Goal: Information Seeking & Learning: Learn about a topic

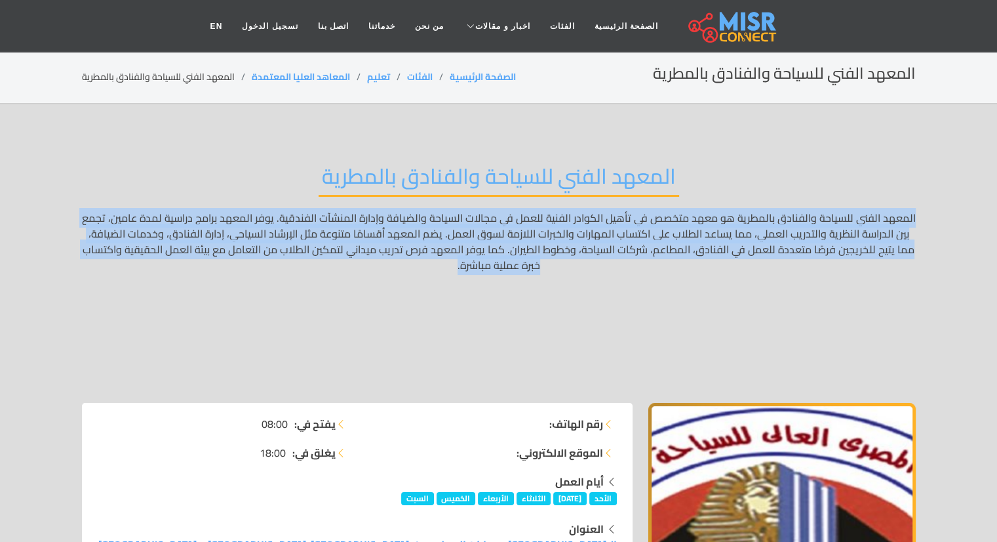
drag, startPoint x: 911, startPoint y: 214, endPoint x: 468, endPoint y: 273, distance: 447.1
click at [468, 273] on p "المعهد الفني للسياحة والفنادق بالمطرية هو معهد متخصص في تأهيل الكوادر الفنية لل…" at bounding box center [499, 296] width 834 height 173
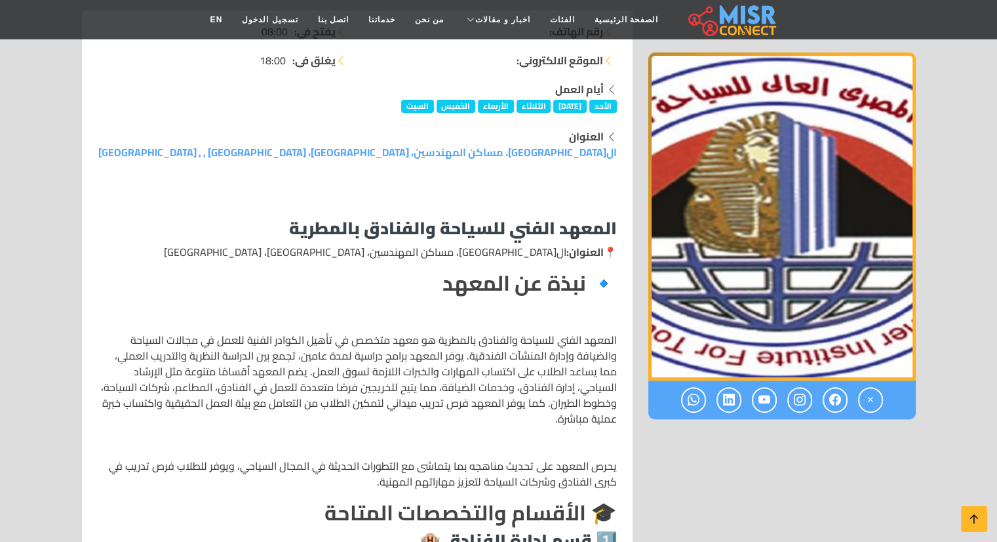
scroll to position [393, 0]
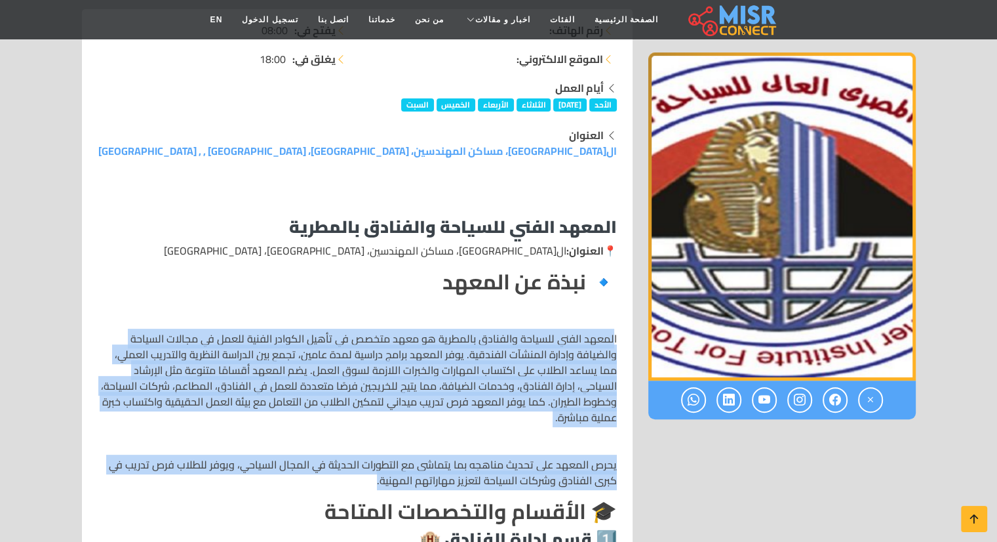
drag, startPoint x: 614, startPoint y: 334, endPoint x: 371, endPoint y: 484, distance: 285.3
click at [380, 478] on p "يحرص المعهد على تحديث مناهجه بما يتماشى مع التطورات الحديثة في المجال السياحي، …" at bounding box center [357, 471] width 519 height 31
drag, startPoint x: 380, startPoint y: 478, endPoint x: 624, endPoint y: 340, distance: 280.4
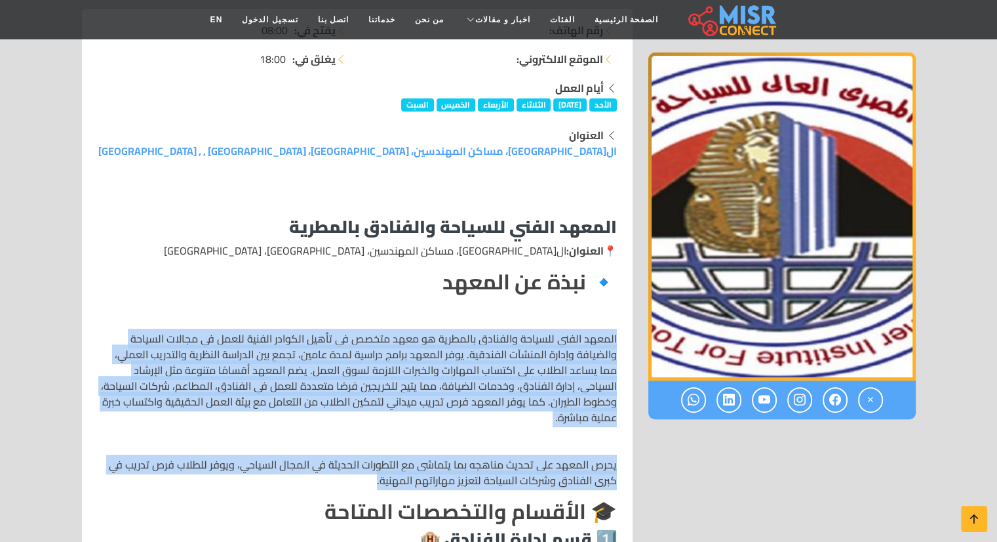
click at [615, 334] on p "المعهد الفني للسياحة والفنادق بالمطرية هو معهد متخصص في تأهيل الكوادر الفنية لل…" at bounding box center [357, 377] width 519 height 94
drag, startPoint x: 615, startPoint y: 334, endPoint x: 379, endPoint y: 485, distance: 280.1
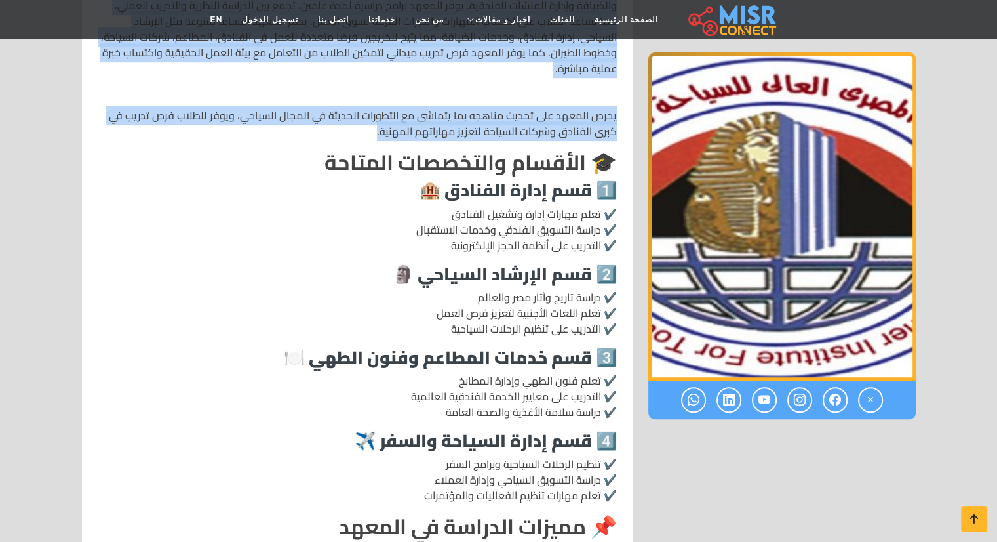
scroll to position [787, 0]
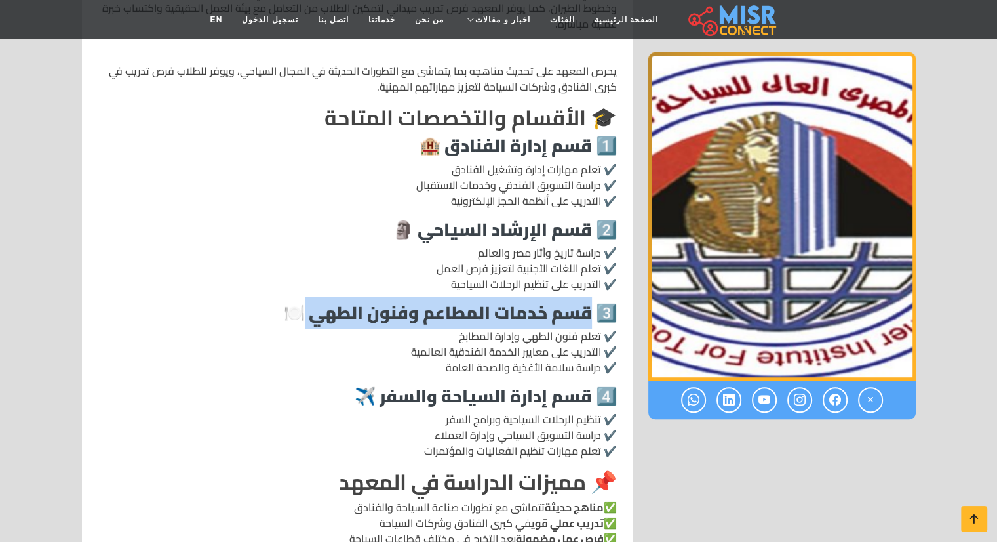
drag, startPoint x: 581, startPoint y: 311, endPoint x: 304, endPoint y: 313, distance: 276.7
click at [304, 313] on strong "3️⃣ قسم خدمات المطاعم وفنون الطهي 🍽️" at bounding box center [450, 312] width 333 height 32
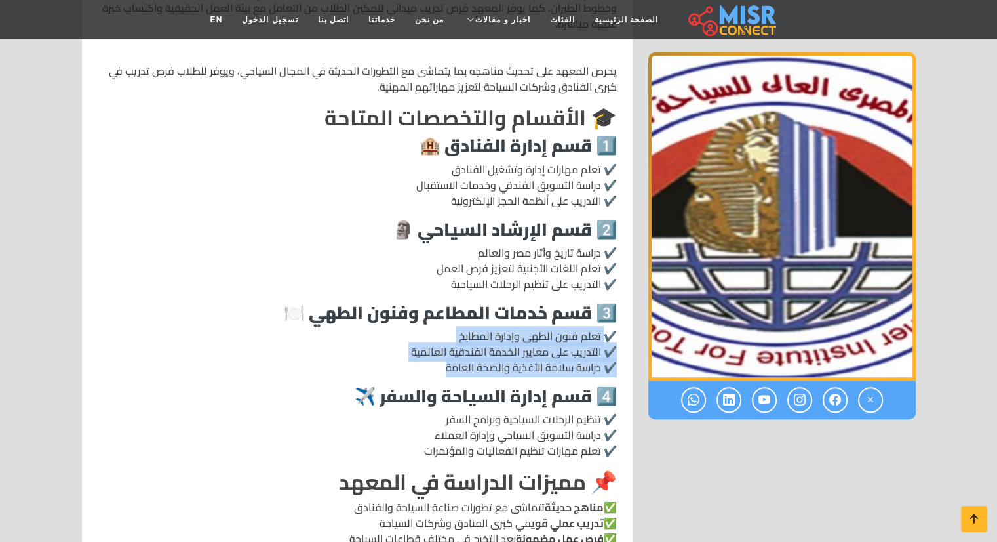
drag, startPoint x: 601, startPoint y: 333, endPoint x: 411, endPoint y: 360, distance: 191.4
click at [411, 360] on p "✔️ تعلم فنون الطهي وإدارة المطابخ ✔️ التدريب على معايير الخدمة الفندقية العالمي…" at bounding box center [357, 351] width 519 height 47
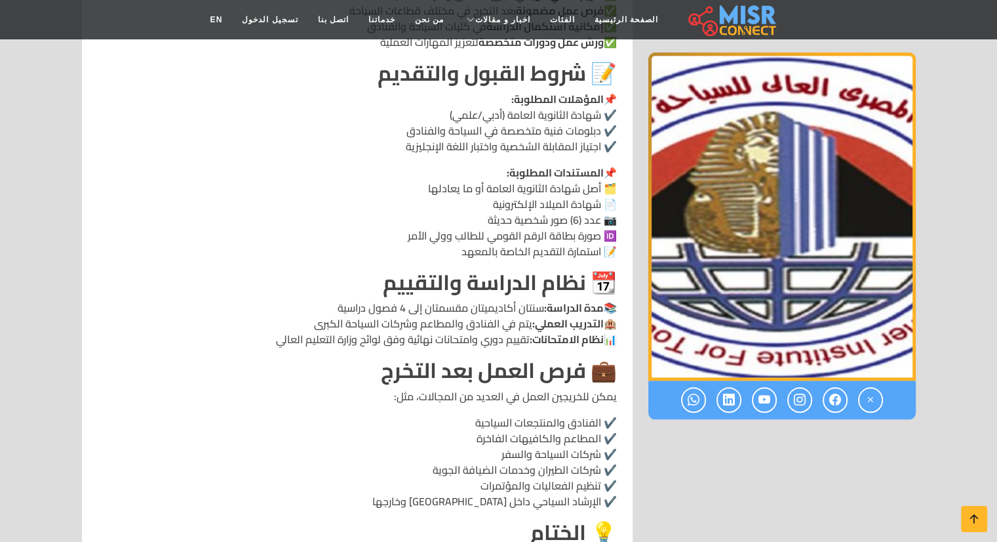
scroll to position [1311, 0]
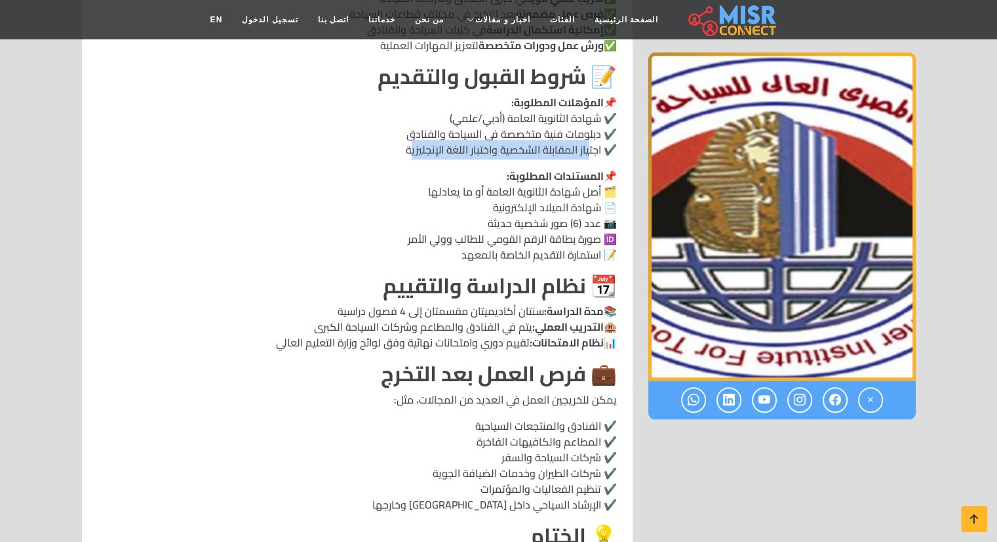
drag, startPoint x: 587, startPoint y: 150, endPoint x: 409, endPoint y: 146, distance: 178.4
click at [409, 146] on p "📌 المؤهلات المطلوبة: ✔️ شهادة الثانوية العامة (أدبي/علمي) ✔️ دبلومات فنية متخصص…" at bounding box center [357, 125] width 519 height 63
click at [406, 233] on p "📌 المستندات المطلوبة: 🗂️ أصل شهادة الثانوية العامة أو ما يعادلها 📄 شهادة الميلا…" at bounding box center [357, 215] width 519 height 94
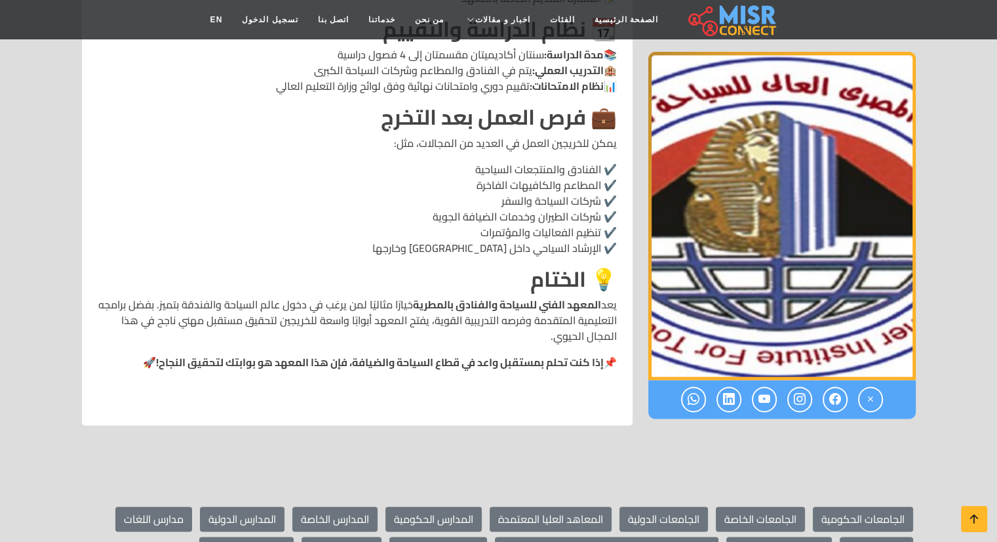
scroll to position [1574, 0]
